Goal: Entertainment & Leisure: Consume media (video, audio)

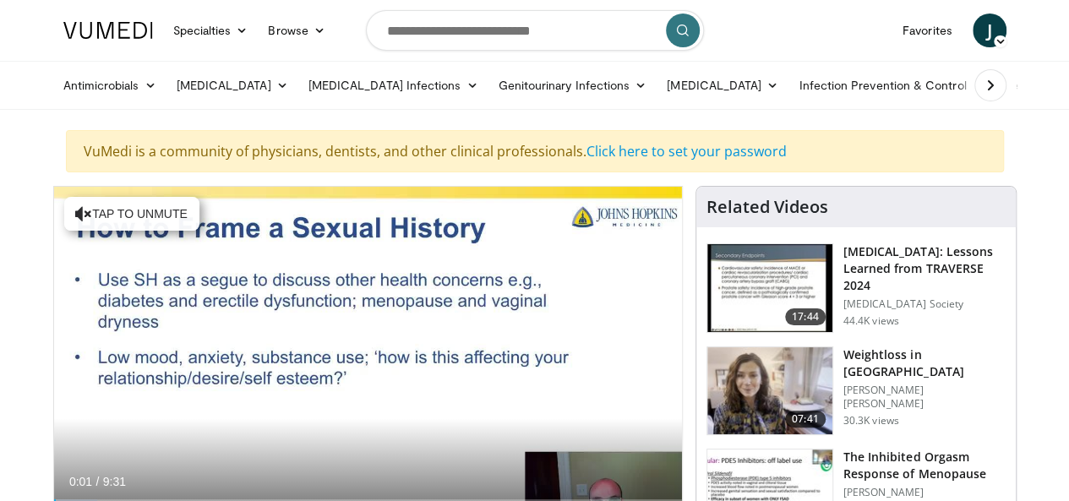
scroll to position [169, 0]
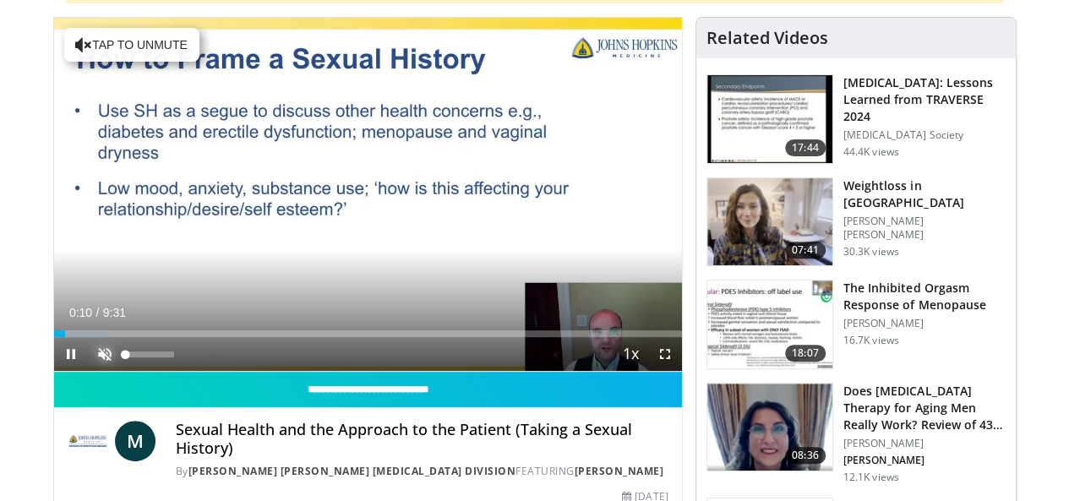
click at [88, 371] on span "Video Player" at bounding box center [105, 354] width 34 height 34
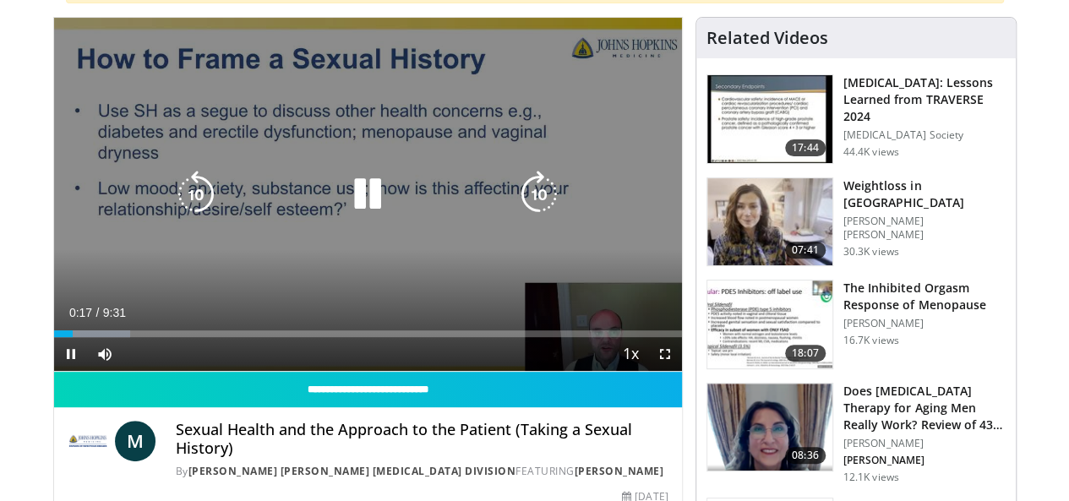
click at [344, 201] on icon "Video Player" at bounding box center [367, 194] width 47 height 47
